Goal: Find contact information: Find contact information

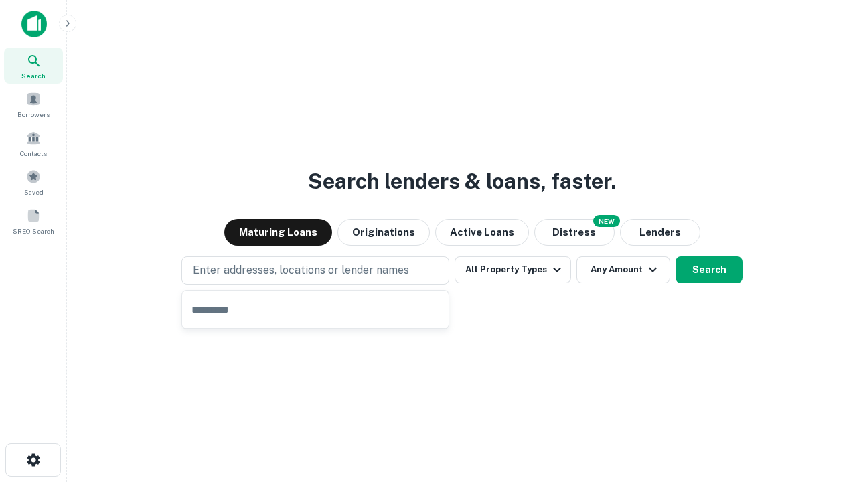
type input "**********"
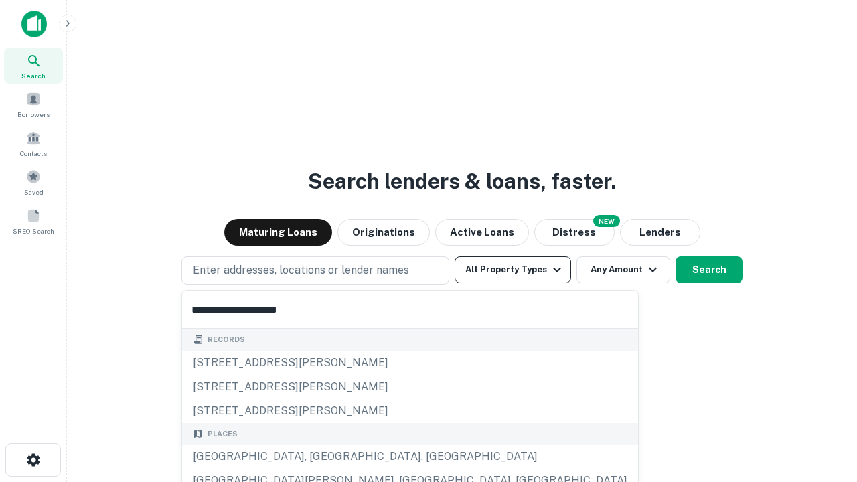
click at [320, 457] on div "Santa Monica, CA, USA" at bounding box center [410, 457] width 456 height 24
click at [513, 270] on button "All Property Types" at bounding box center [513, 269] width 117 height 27
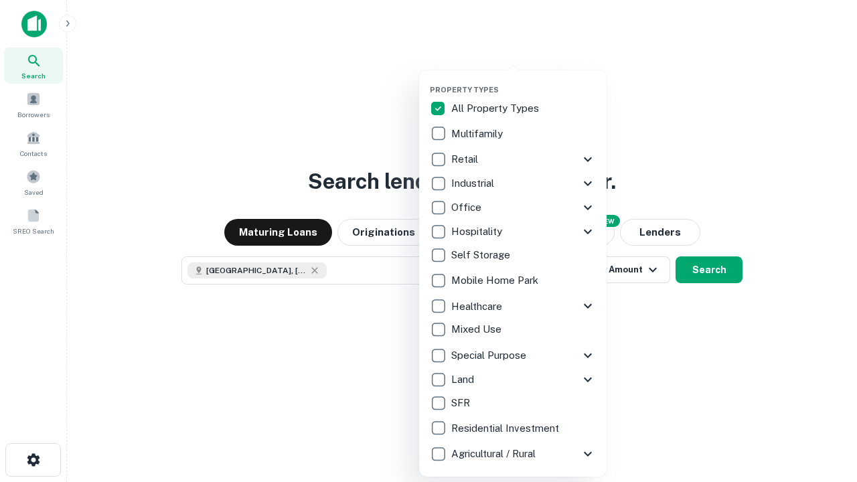
click at [524, 81] on button "button" at bounding box center [524, 81] width 188 height 1
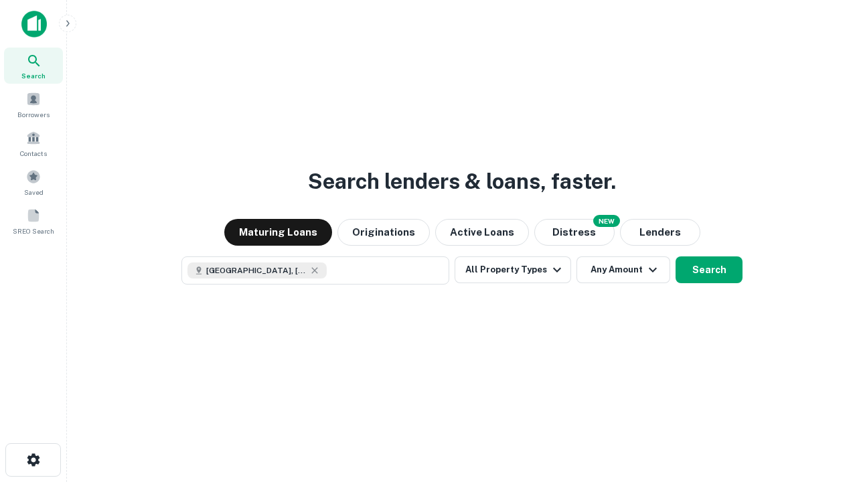
scroll to position [21, 0]
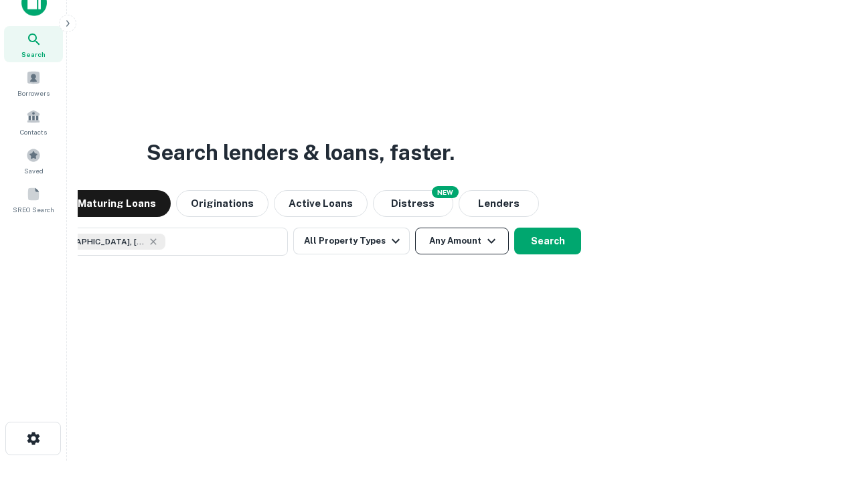
click at [415, 228] on button "Any Amount" at bounding box center [462, 241] width 94 height 27
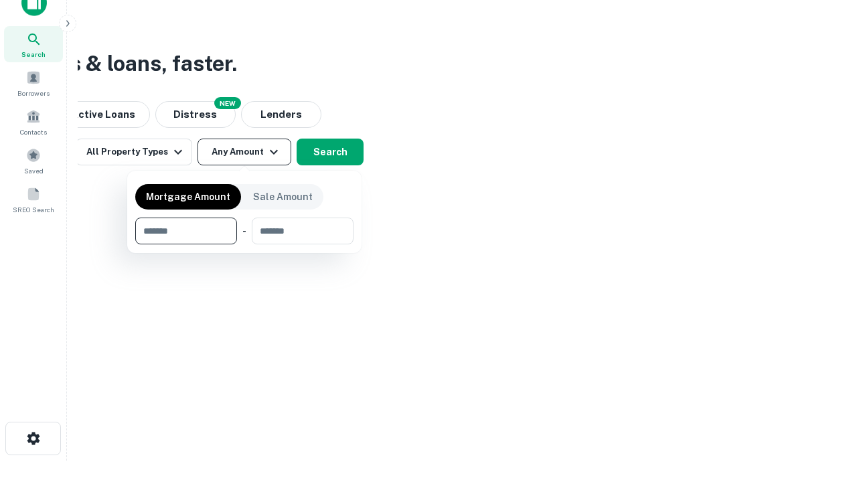
type input "*******"
click at [244, 244] on button "button" at bounding box center [244, 244] width 218 height 1
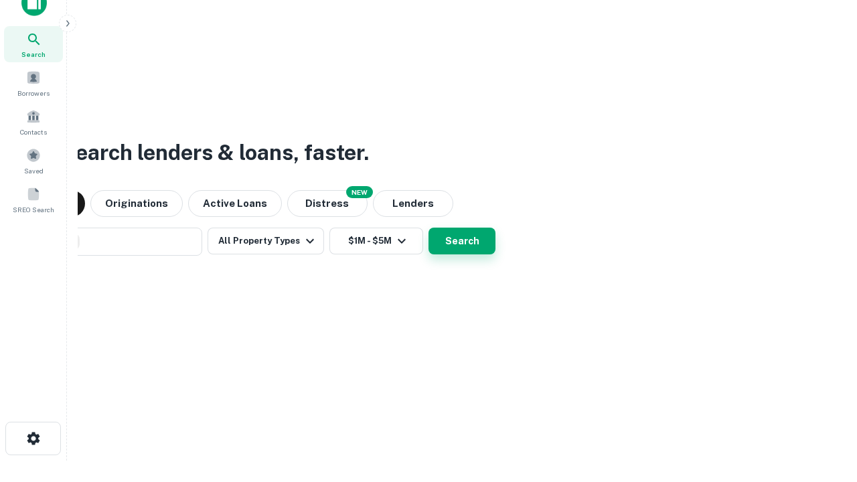
click at [429, 228] on button "Search" at bounding box center [462, 241] width 67 height 27
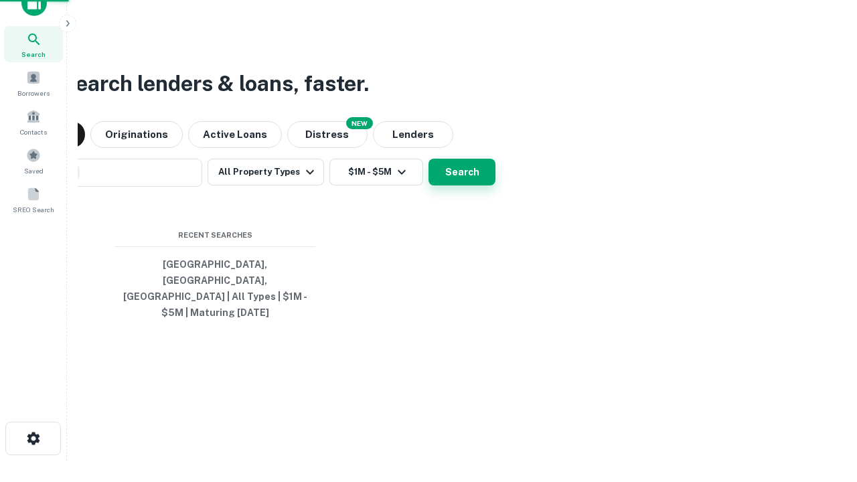
scroll to position [44, 379]
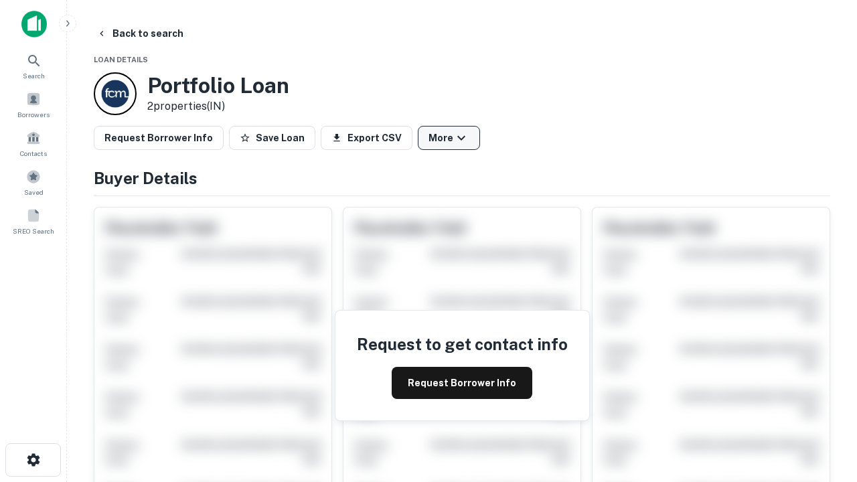
click at [449, 138] on button "More" at bounding box center [449, 138] width 62 height 24
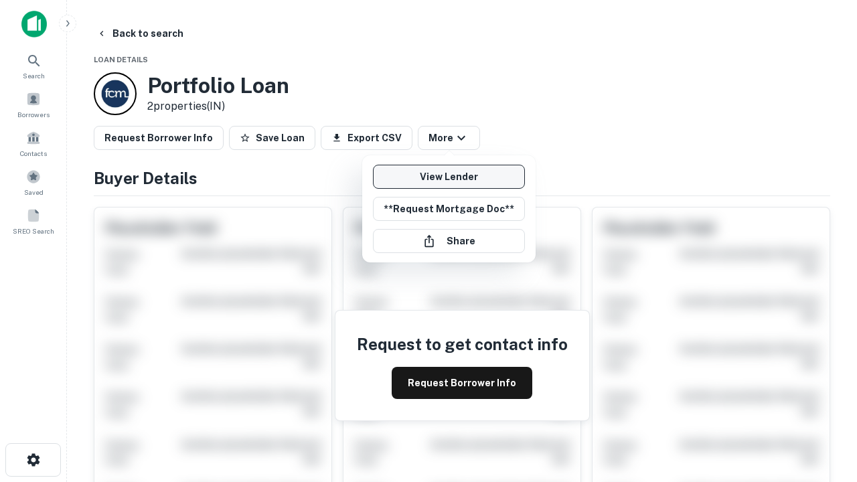
click at [449, 177] on link "View Lender" at bounding box center [449, 177] width 152 height 24
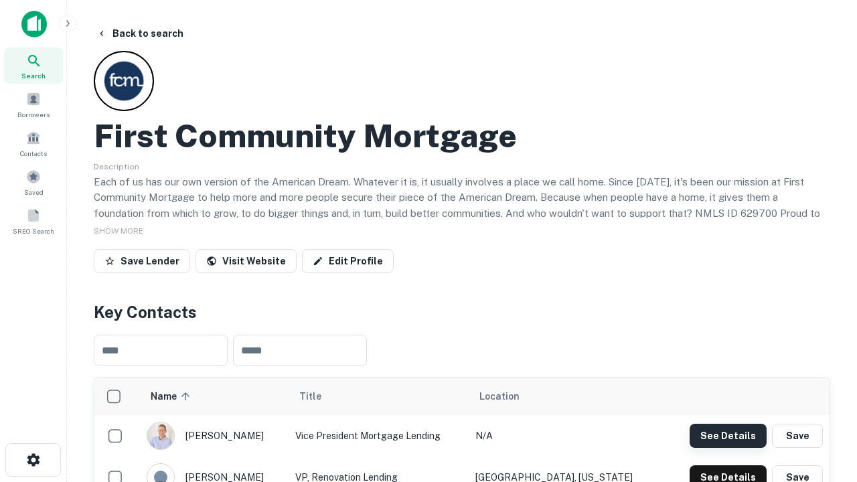
click at [728, 435] on button "See Details" at bounding box center [728, 436] width 77 height 24
click at [33, 460] on icon "button" at bounding box center [33, 460] width 16 height 16
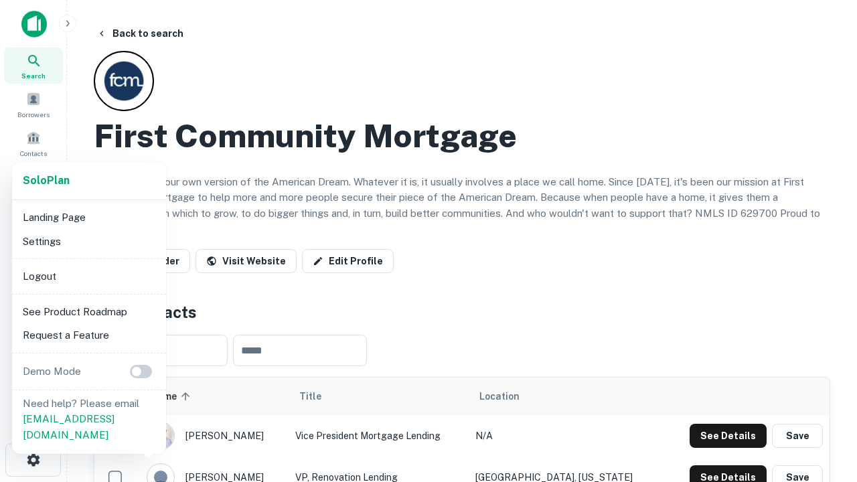
click at [88, 276] on li "Logout" at bounding box center [88, 277] width 143 height 24
